Goal: Check status: Check status

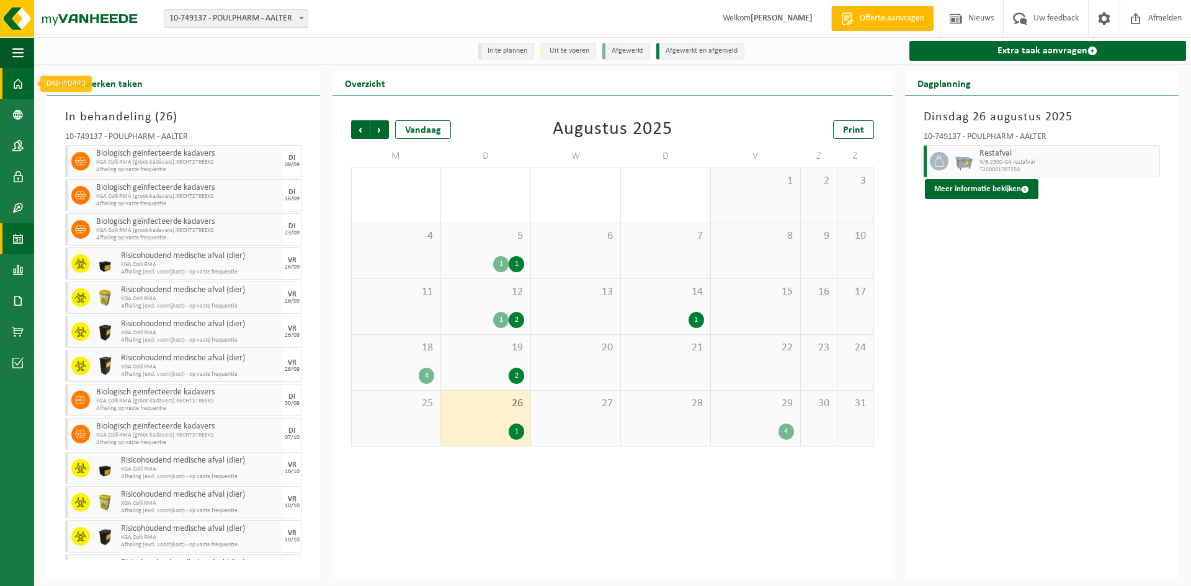
click at [27, 82] on link "Dashboard" at bounding box center [17, 83] width 34 height 31
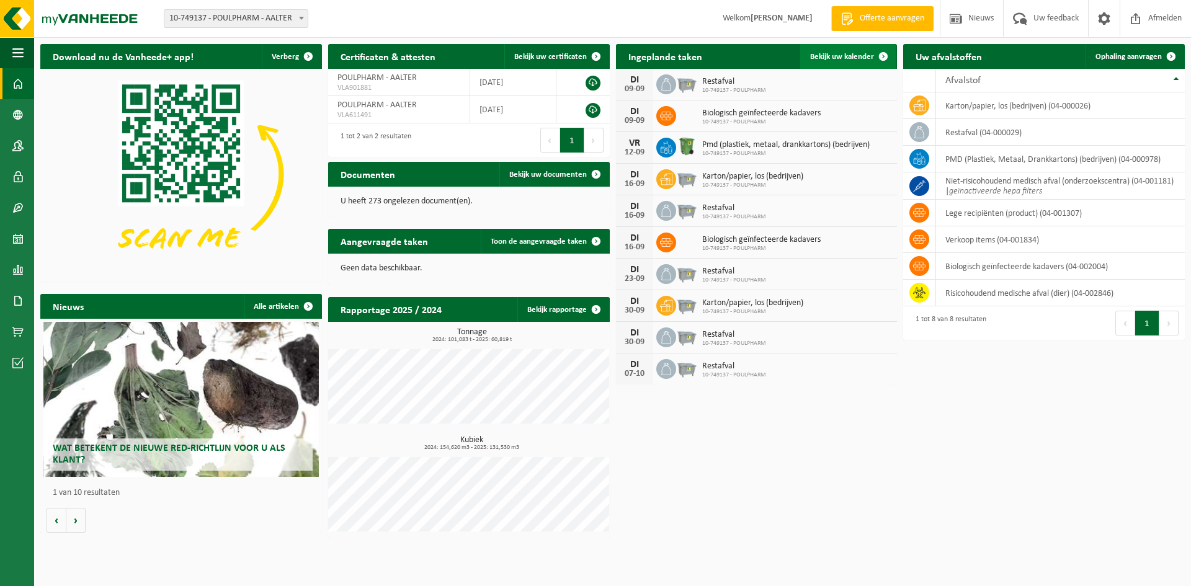
click at [859, 60] on span "Bekijk uw kalender" at bounding box center [842, 57] width 64 height 8
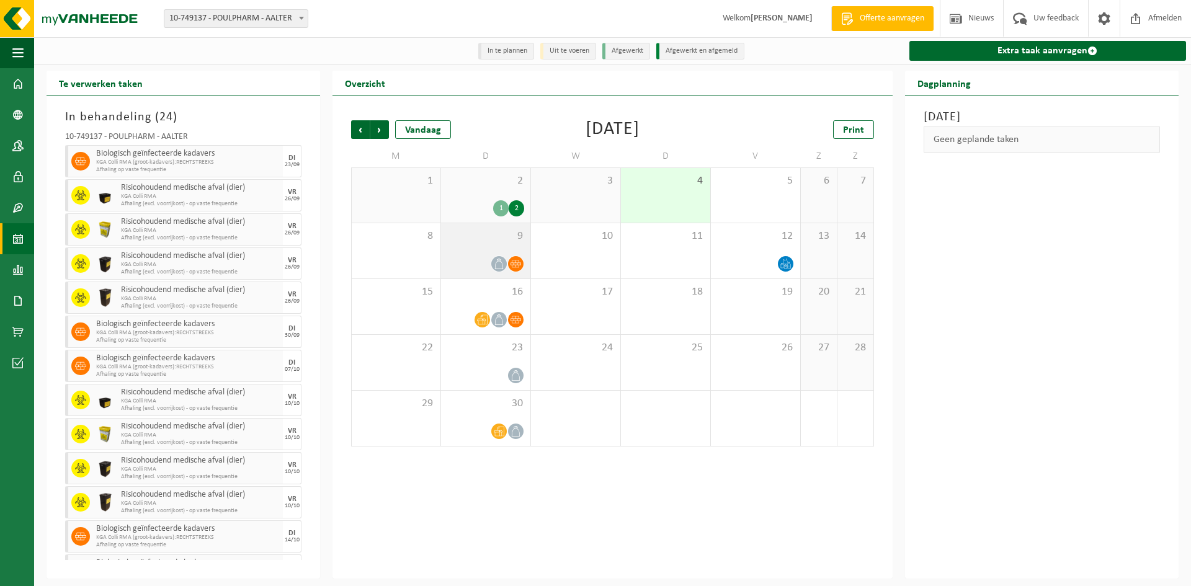
click at [487, 248] on div "9" at bounding box center [485, 250] width 89 height 55
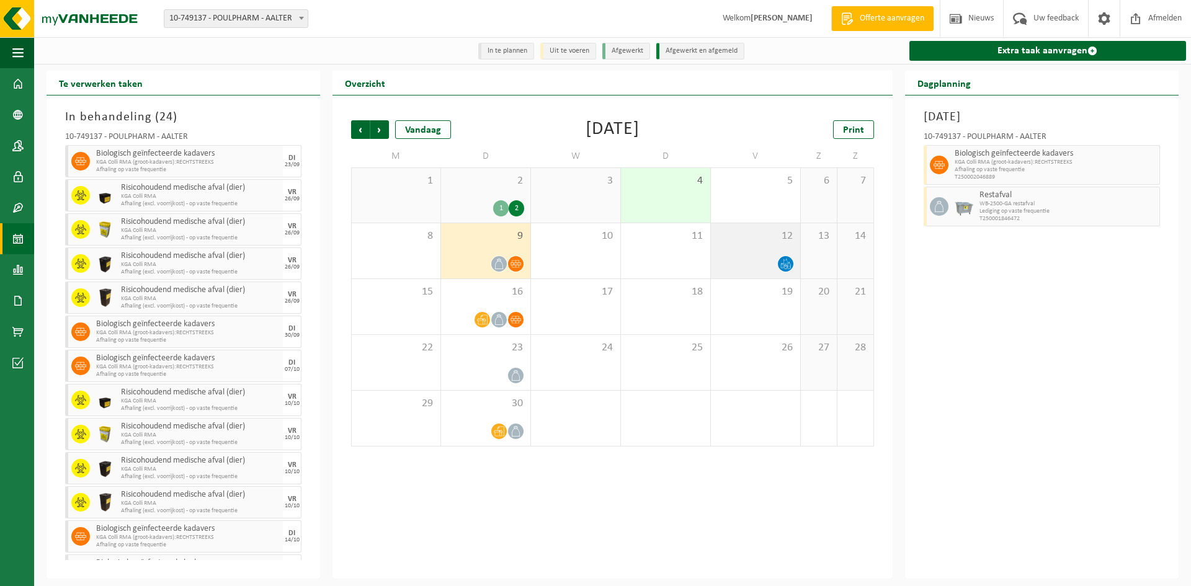
click at [778, 262] on span at bounding box center [786, 264] width 16 height 16
